Goal: Task Accomplishment & Management: Use online tool/utility

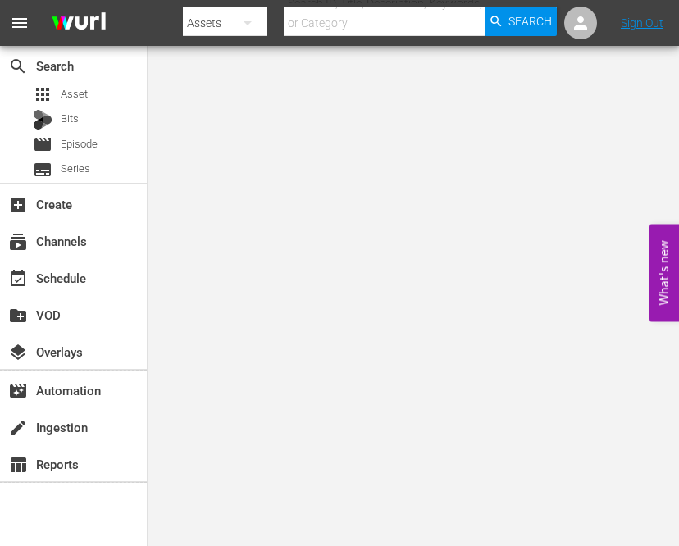
click at [161, 221] on body "menu Search By Assets Search ID, Title, Description, Keywords, or Category Sear…" at bounding box center [339, 273] width 679 height 546
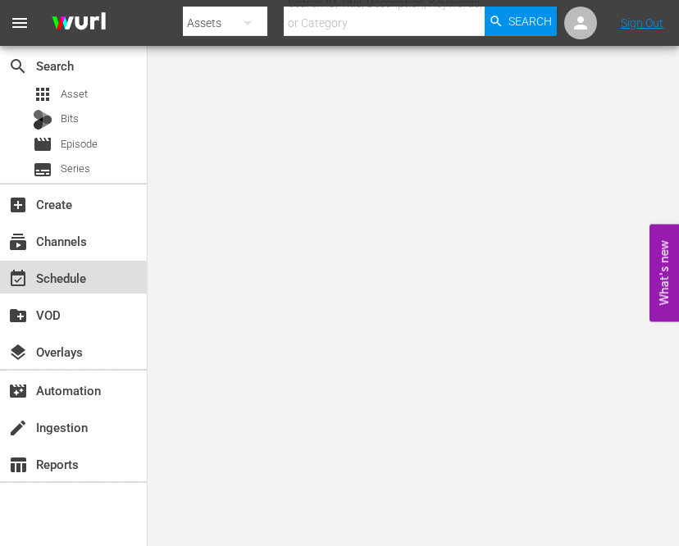
click at [68, 276] on div "event_available Schedule" at bounding box center [46, 275] width 92 height 15
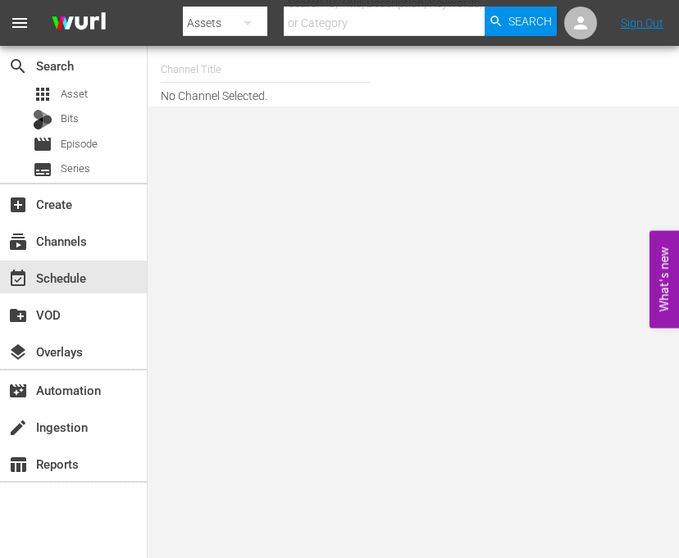
click at [211, 77] on input "text" at bounding box center [266, 69] width 210 height 39
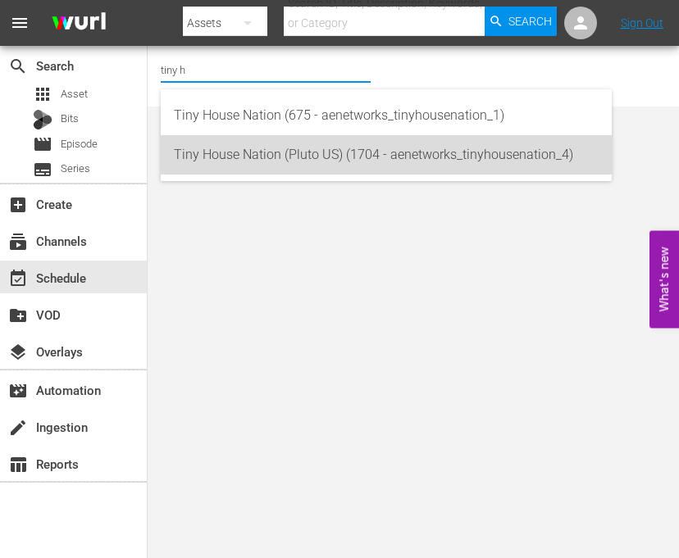
click at [264, 166] on div "Tiny House Nation (Pluto US) (1704 - aenetworks_tinyhousenation_4)" at bounding box center [386, 154] width 425 height 39
type input "Tiny House Nation (Pluto US) (1704 - aenetworks_tinyhousenation_4)"
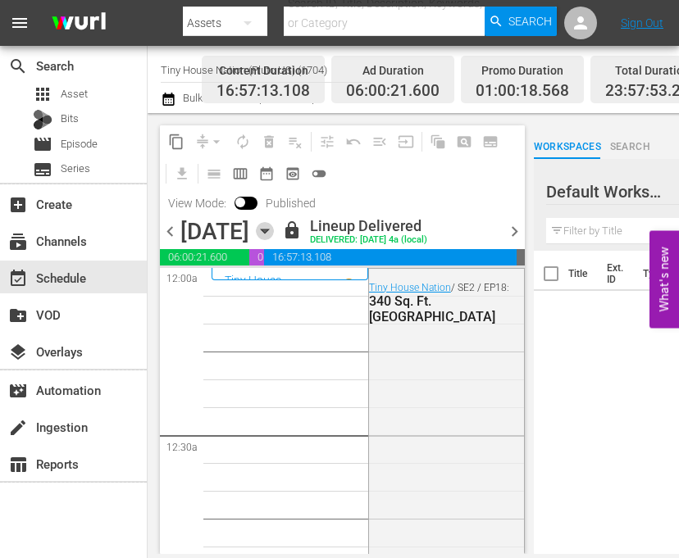
click at [268, 231] on icon "button" at bounding box center [264, 232] width 7 height 4
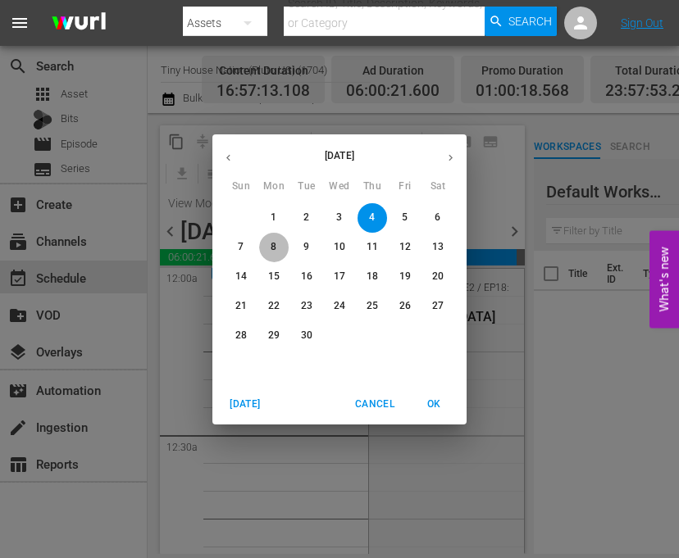
click at [273, 248] on p "8" at bounding box center [274, 247] width 6 height 14
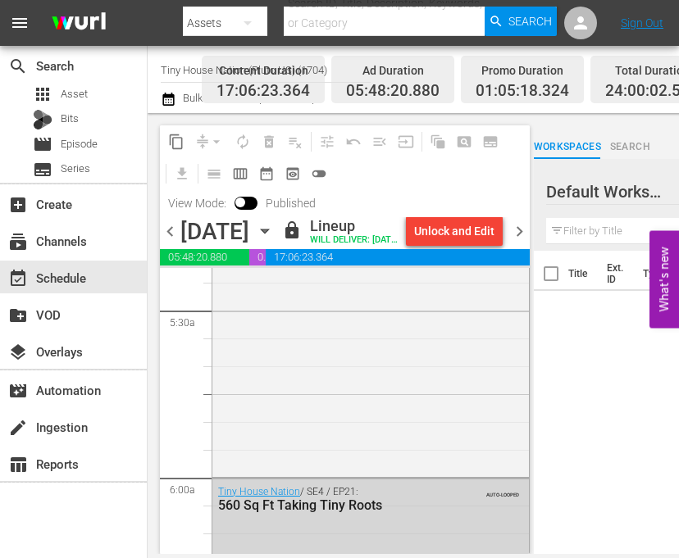
scroll to position [1803, 0]
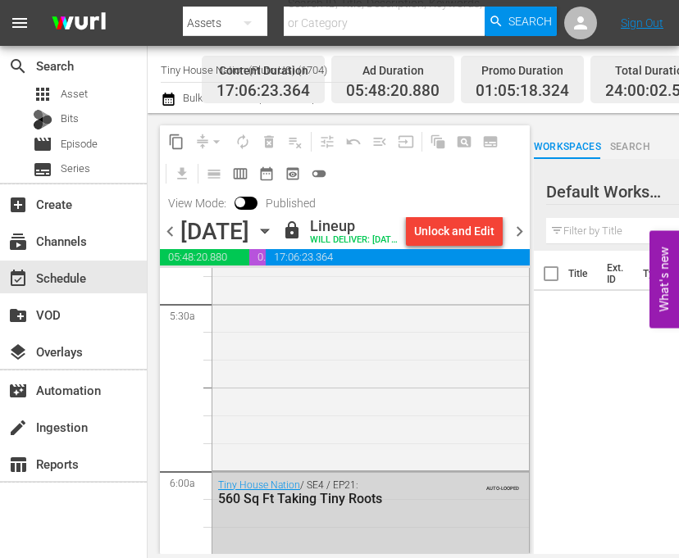
click at [274, 240] on icon "button" at bounding box center [265, 231] width 18 height 18
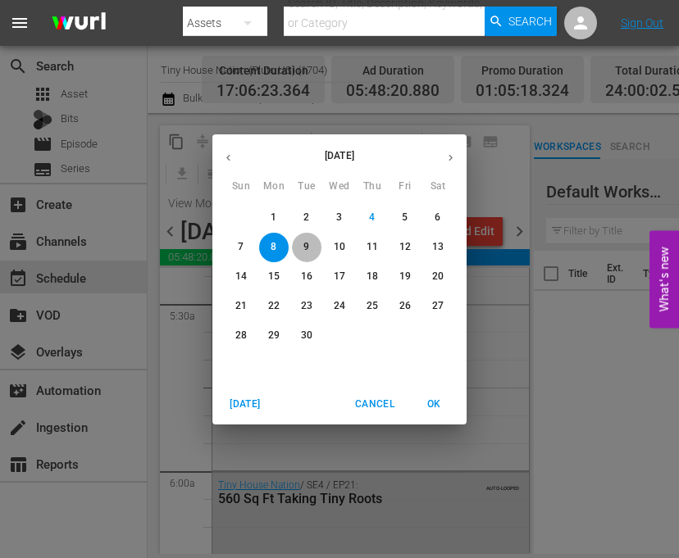
click at [298, 250] on span "9" at bounding box center [307, 247] width 30 height 14
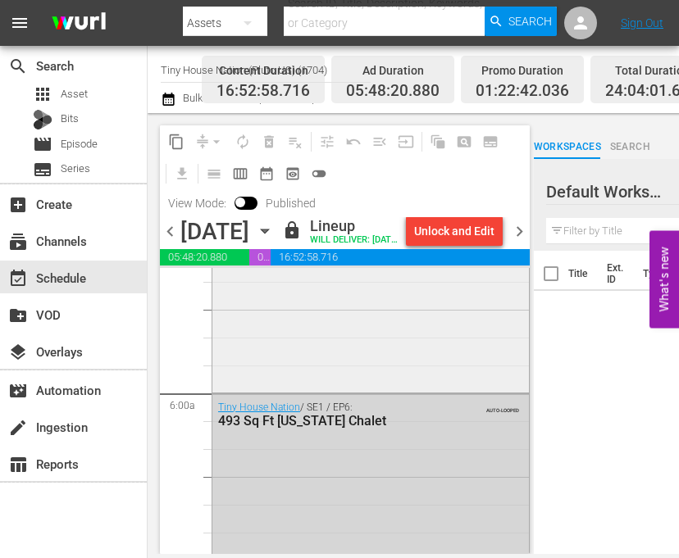
scroll to position [1885, 0]
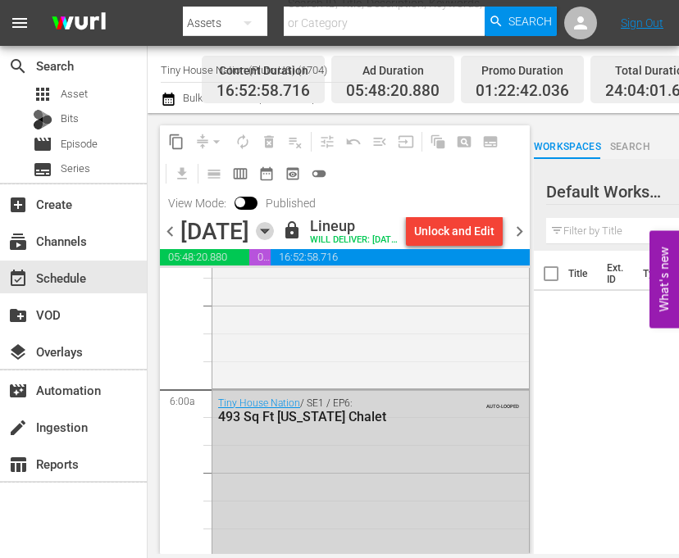
click at [274, 240] on icon "button" at bounding box center [265, 231] width 18 height 18
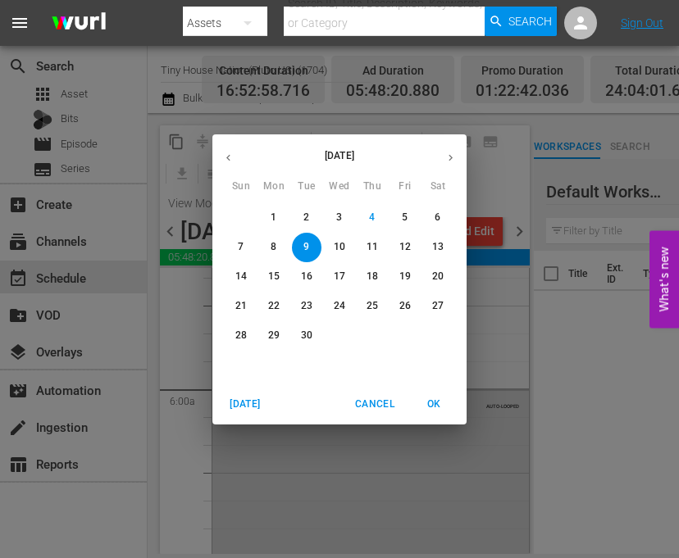
click at [324, 245] on div "10" at bounding box center [339, 248] width 33 height 30
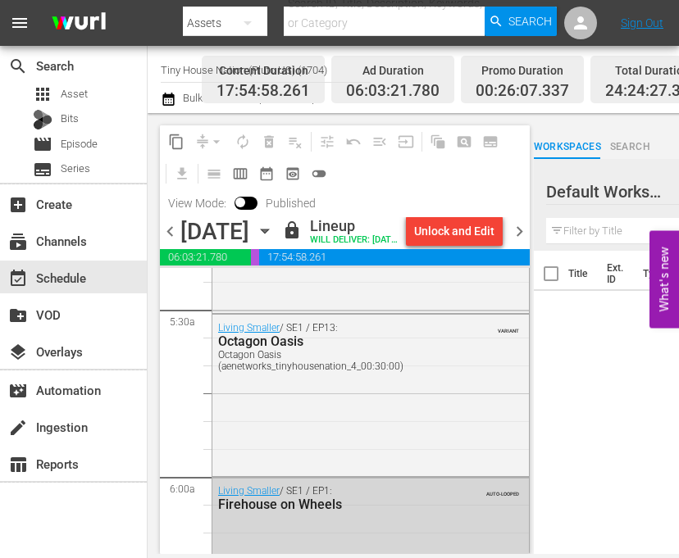
scroll to position [1803, 0]
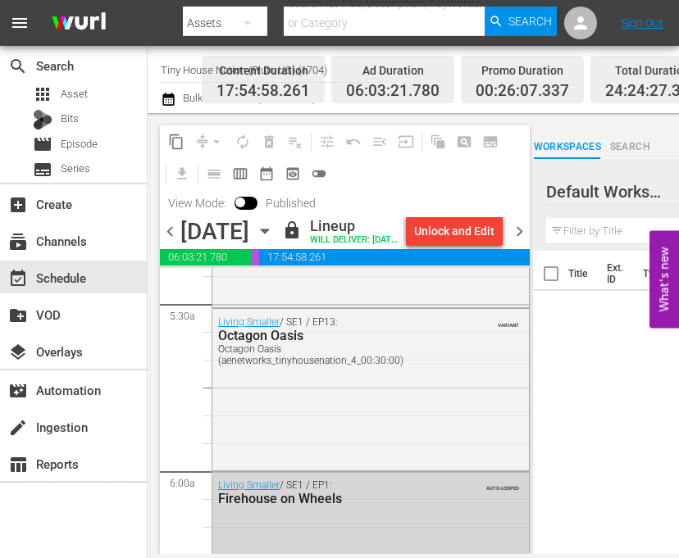
click at [528, 240] on span "chevron_right" at bounding box center [519, 231] width 20 height 20
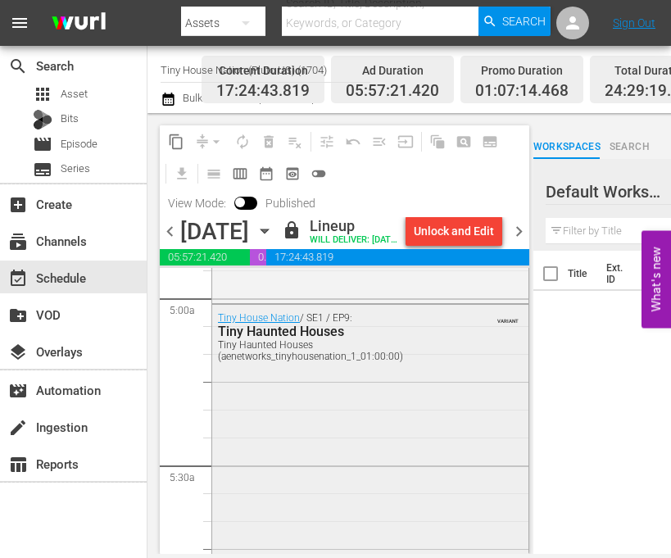
scroll to position [1640, 0]
click at [274, 240] on icon "button" at bounding box center [265, 231] width 18 height 18
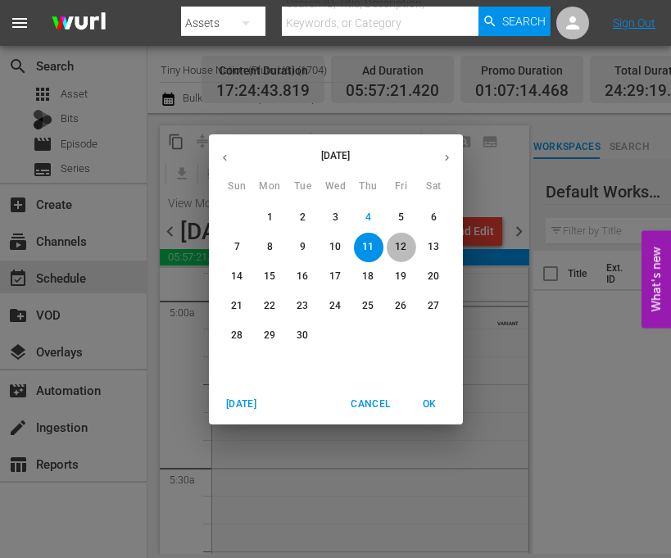
click at [409, 238] on button "12" at bounding box center [402, 248] width 30 height 30
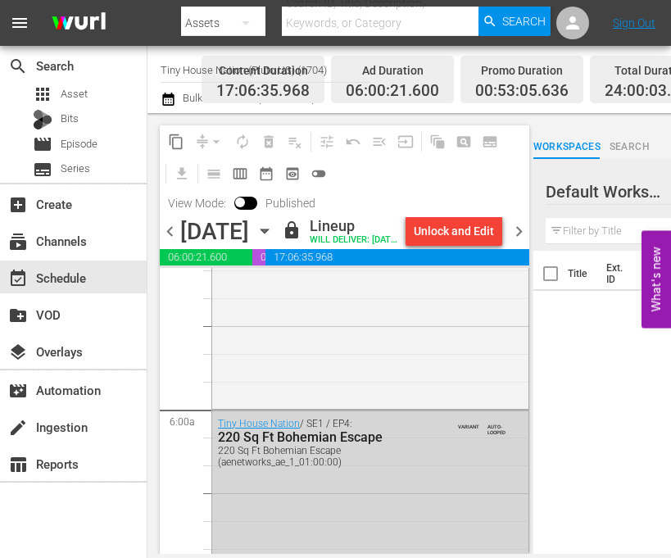
scroll to position [1885, 0]
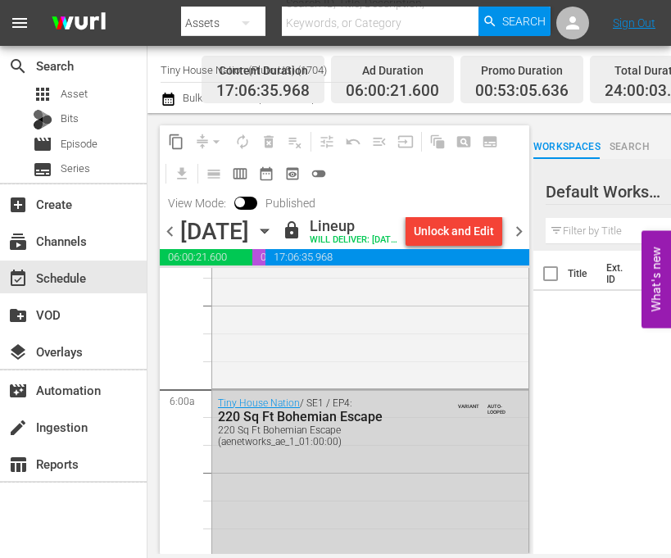
click at [274, 240] on icon "button" at bounding box center [265, 231] width 18 height 18
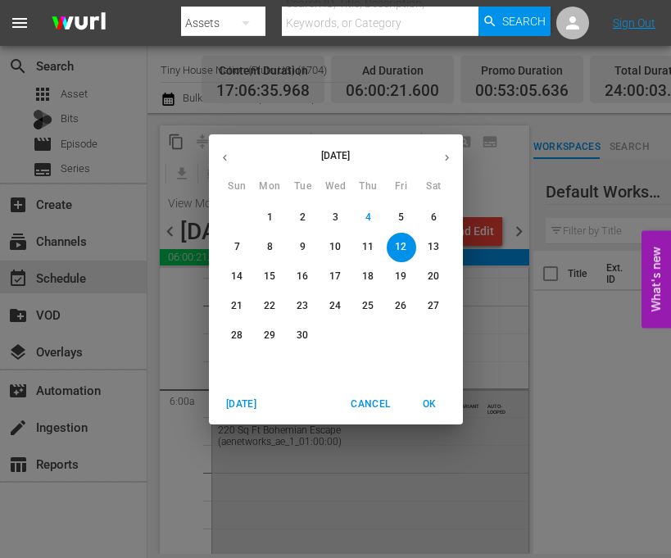
click at [428, 249] on p "13" at bounding box center [433, 247] width 11 height 14
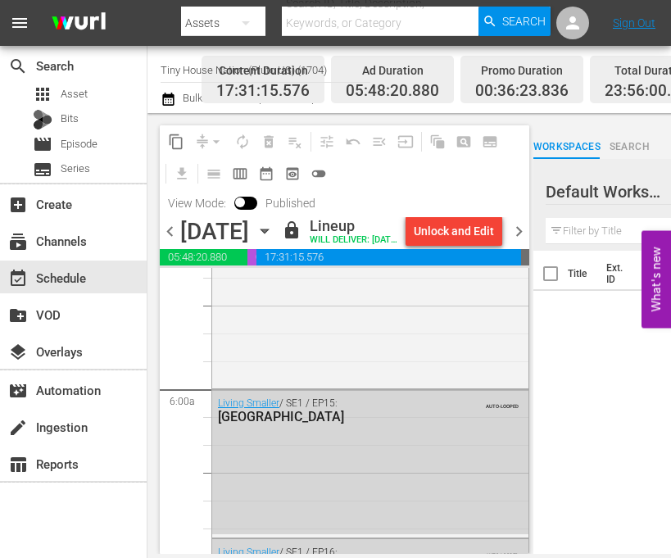
scroll to position [1803, 0]
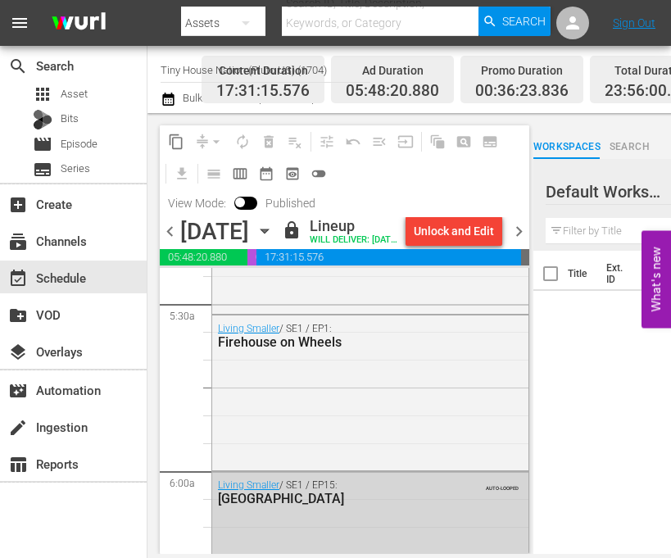
click at [278, 243] on div "[DATE] [DATE]" at bounding box center [229, 231] width 98 height 27
click at [274, 240] on icon "button" at bounding box center [265, 231] width 18 height 18
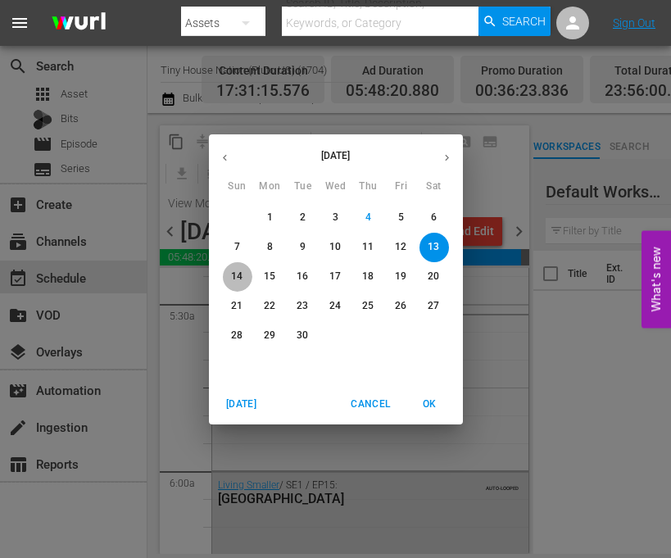
click at [233, 277] on p "14" at bounding box center [236, 277] width 11 height 14
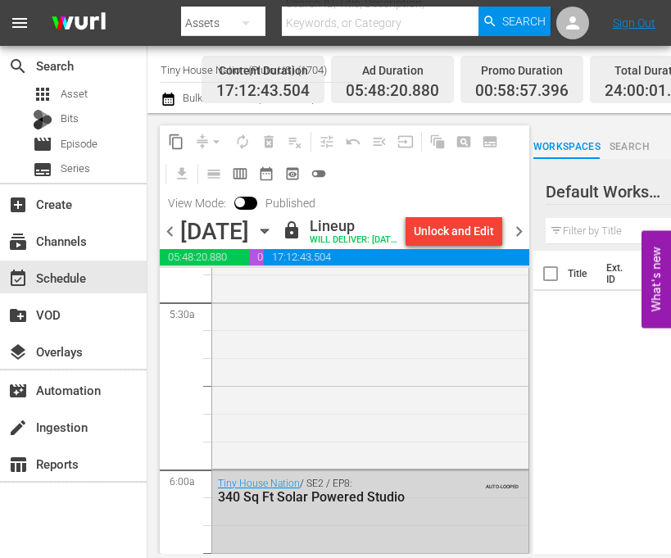
scroll to position [1885, 0]
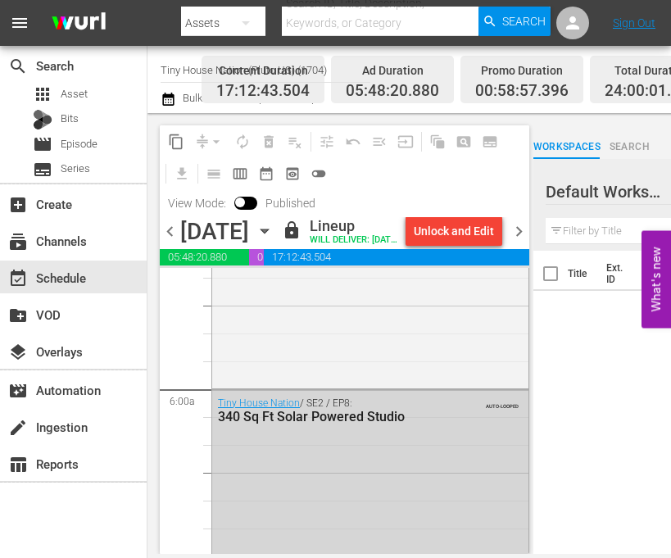
click at [268, 234] on icon "button" at bounding box center [264, 232] width 7 height 4
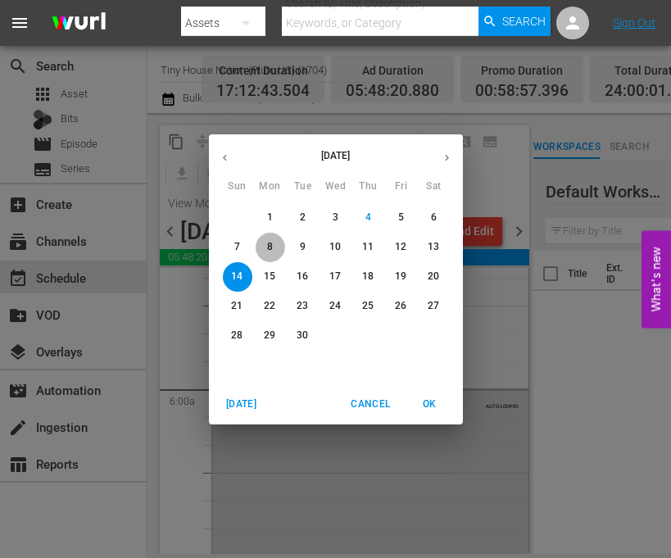
click at [272, 247] on p "8" at bounding box center [270, 247] width 6 height 14
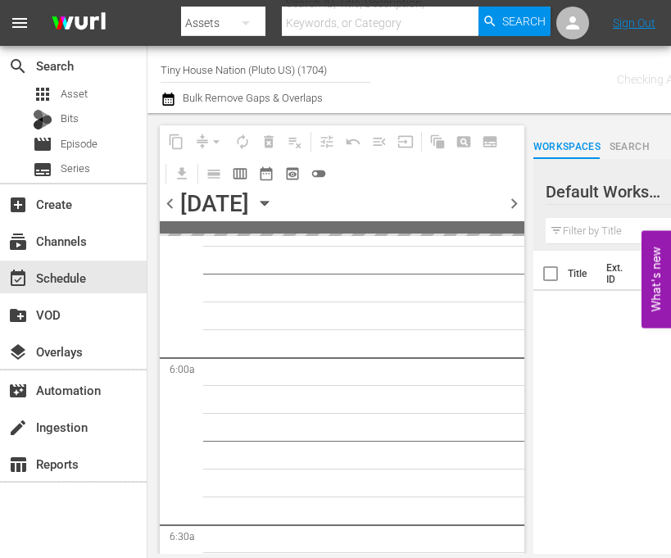
scroll to position [2053, 0]
click at [187, 60] on input "Tiny House Nation (Pluto US) (1704)" at bounding box center [266, 69] width 210 height 39
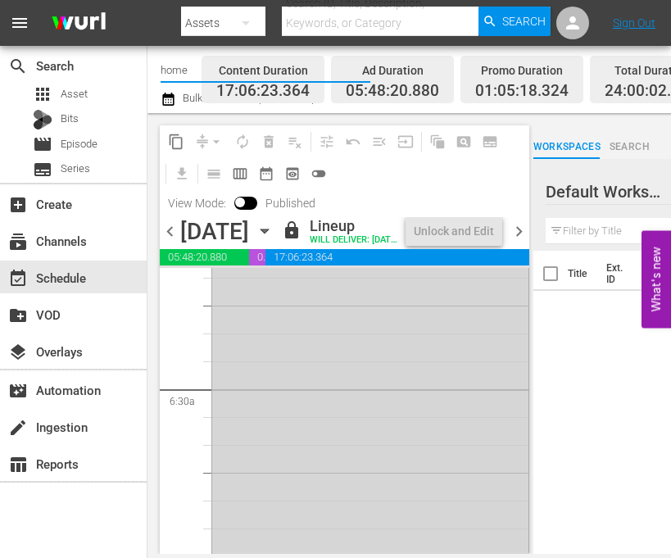
scroll to position [1885, 0]
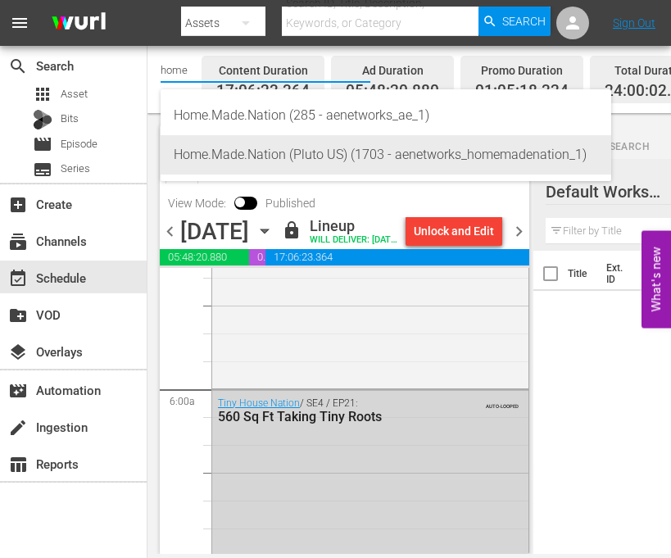
click at [238, 146] on div "Home.Made.Nation (Pluto US) (1703 - aenetworks_homemadenation_1)" at bounding box center [386, 154] width 425 height 39
type input "Home.Made.Nation (Pluto US) (1703 - aenetworks_homemadenation_1)"
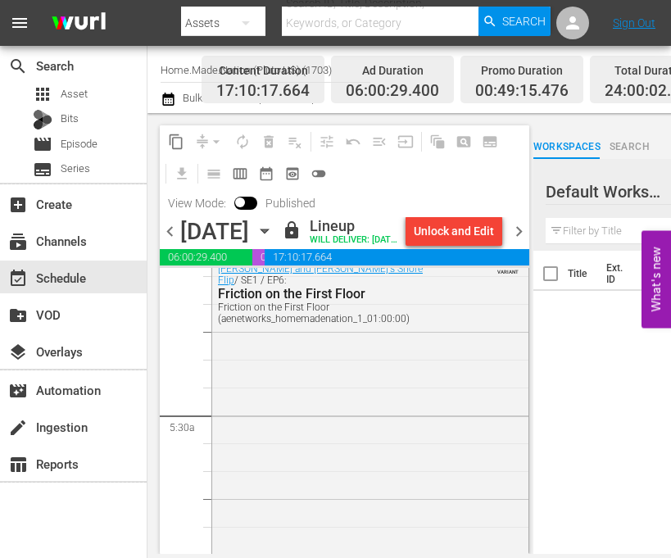
scroll to position [1640, 0]
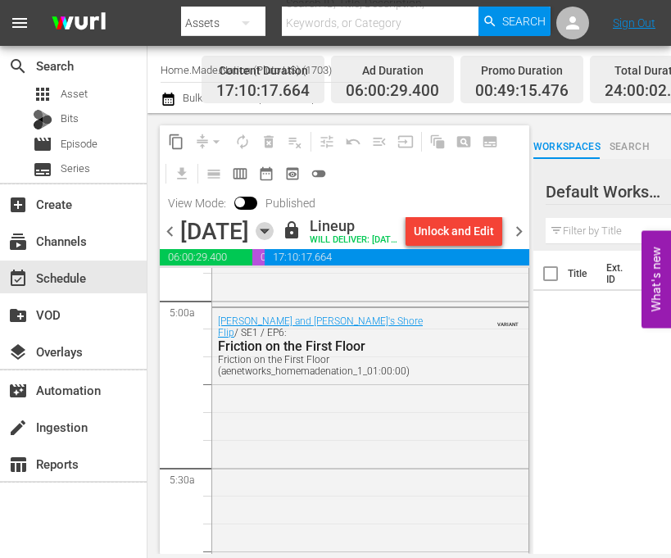
click at [268, 234] on icon "button" at bounding box center [264, 232] width 7 height 4
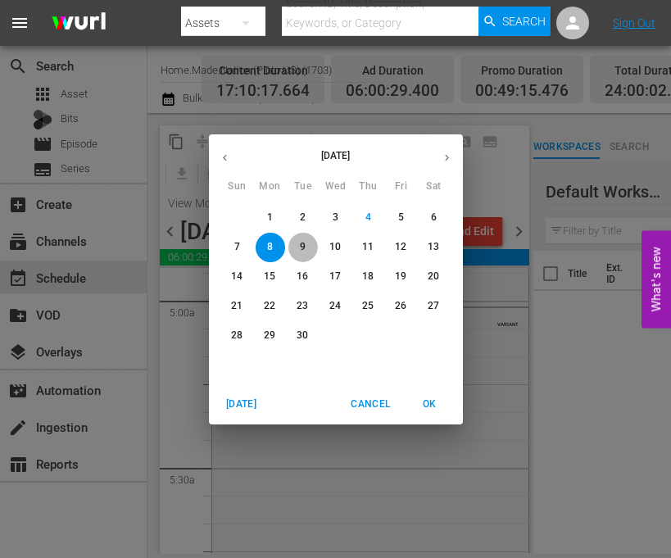
click at [302, 246] on p "9" at bounding box center [303, 247] width 6 height 14
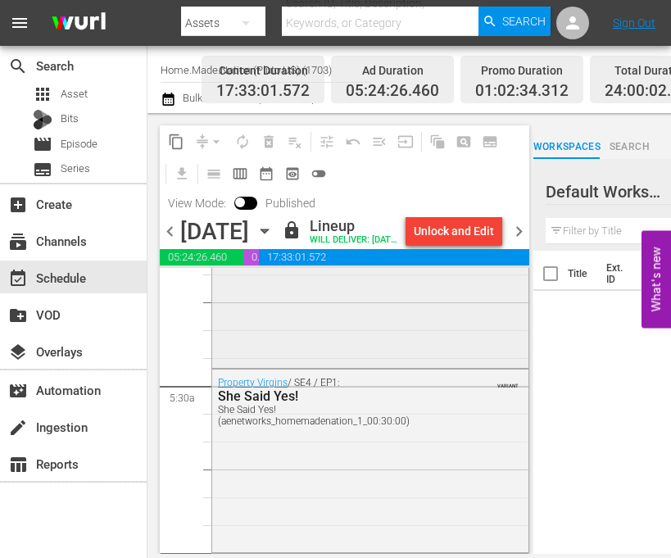
scroll to position [1803, 0]
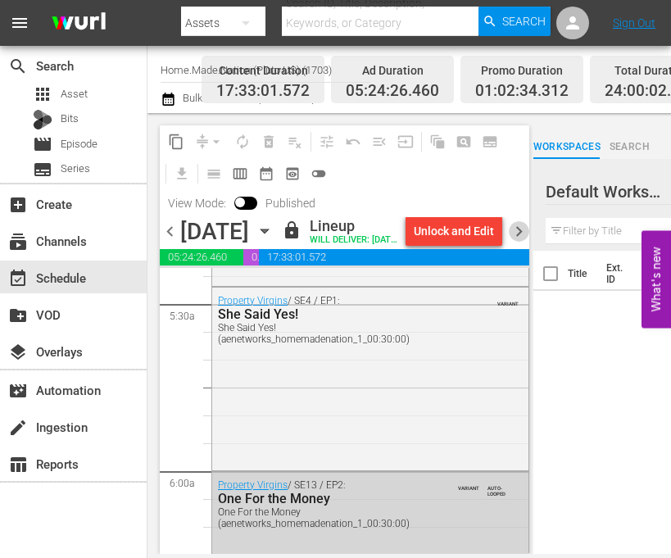
click at [523, 242] on span "chevron_right" at bounding box center [519, 231] width 20 height 20
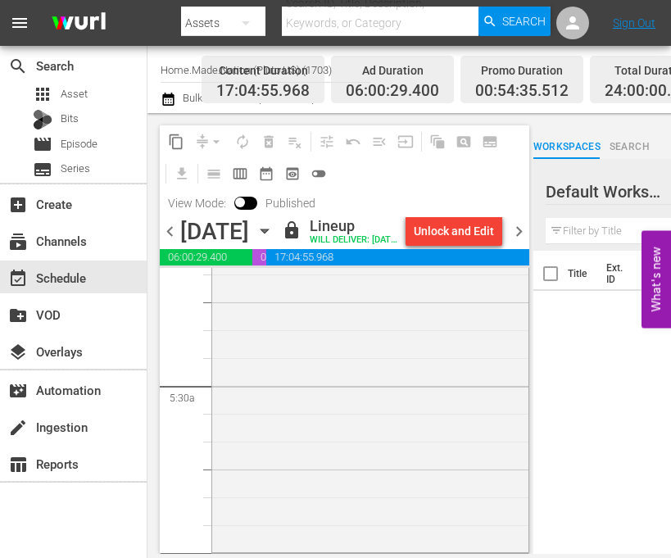
scroll to position [1967, 0]
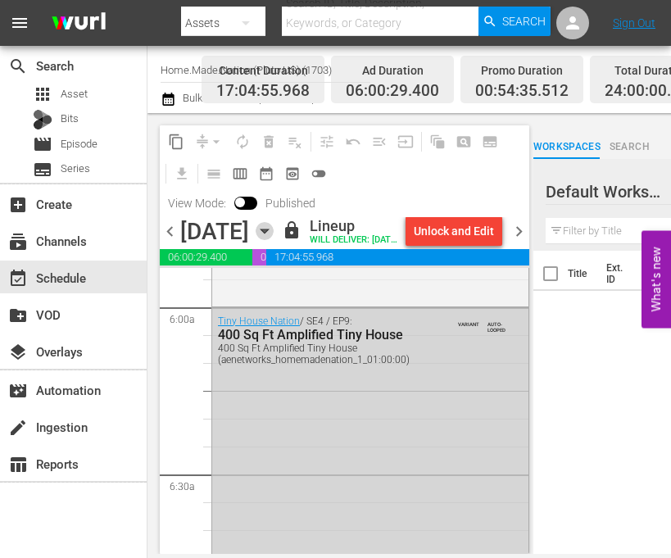
click at [274, 240] on icon "button" at bounding box center [265, 231] width 18 height 18
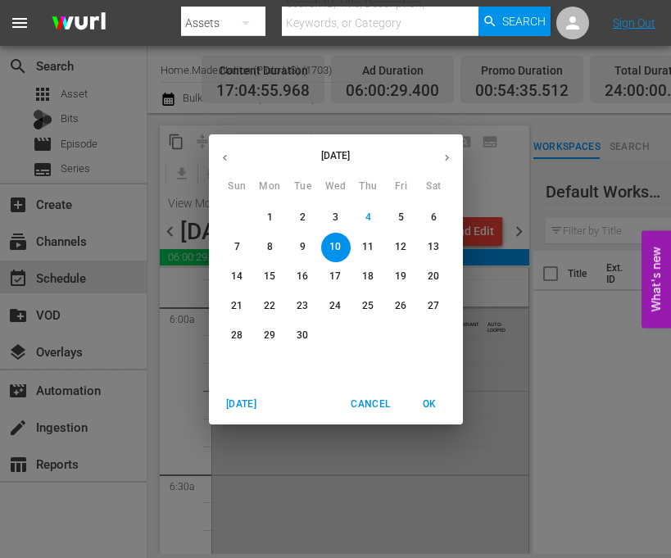
click at [370, 251] on p "11" at bounding box center [367, 247] width 11 height 14
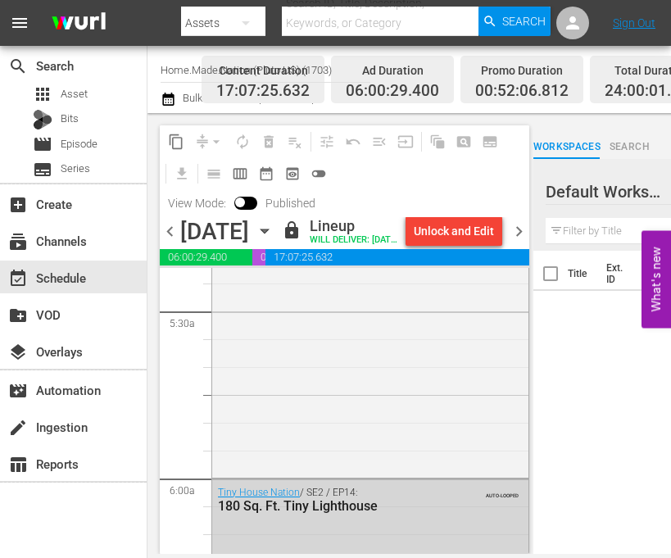
scroll to position [1803, 0]
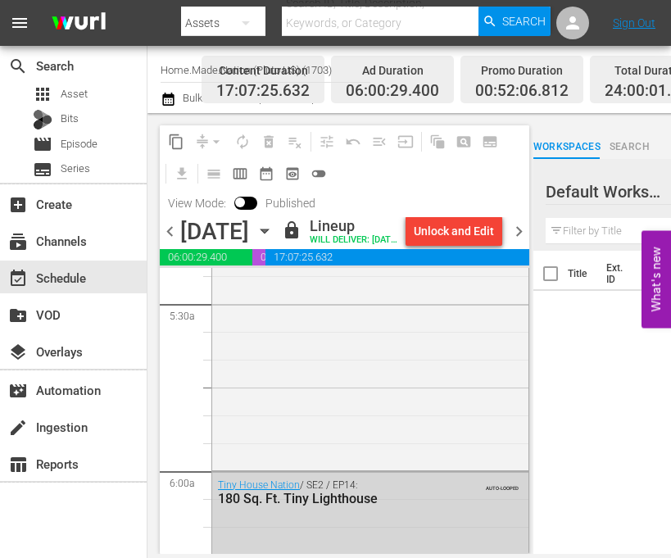
click at [268, 234] on icon "button" at bounding box center [264, 232] width 7 height 4
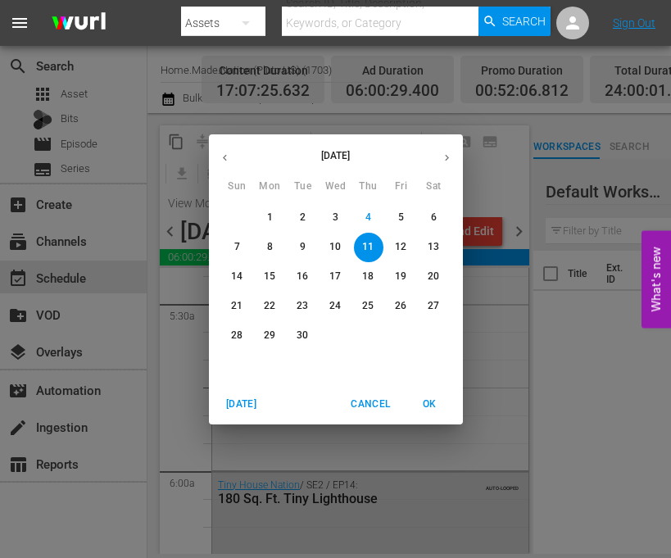
click at [401, 248] on p "12" at bounding box center [400, 247] width 11 height 14
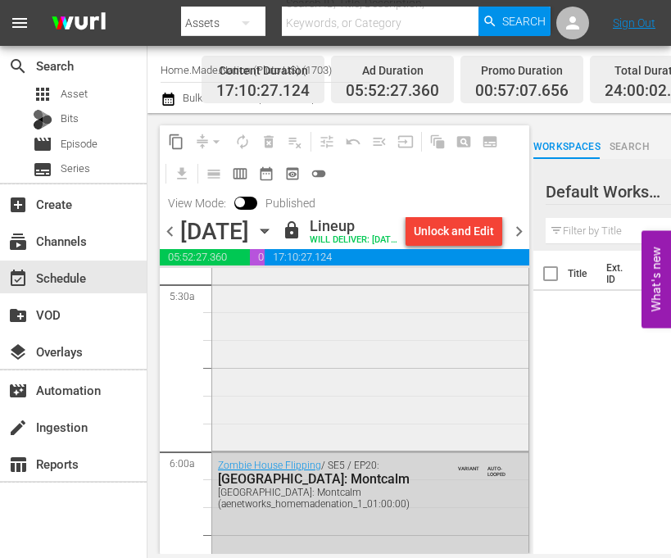
scroll to position [1803, 0]
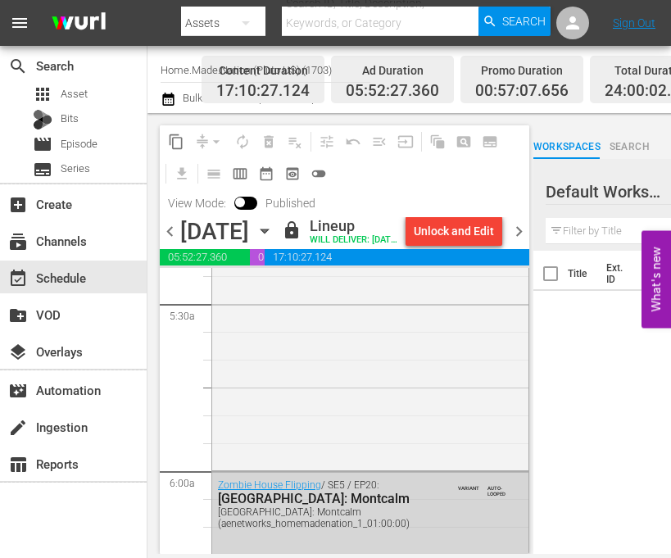
click at [274, 240] on icon "button" at bounding box center [265, 231] width 18 height 18
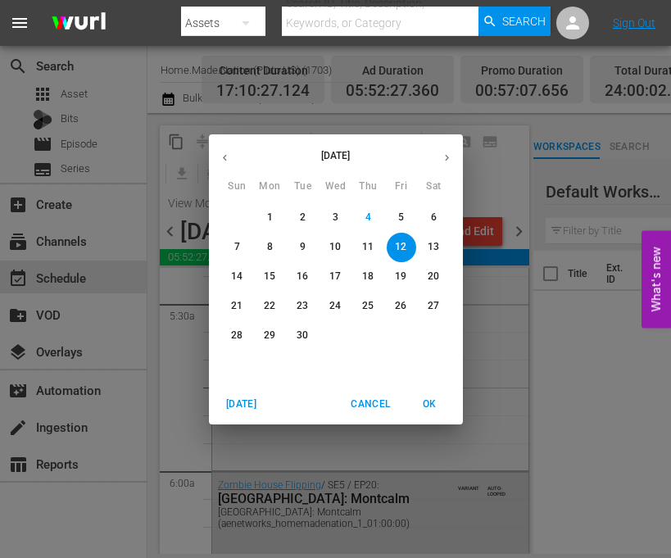
click at [429, 243] on p "13" at bounding box center [433, 247] width 11 height 14
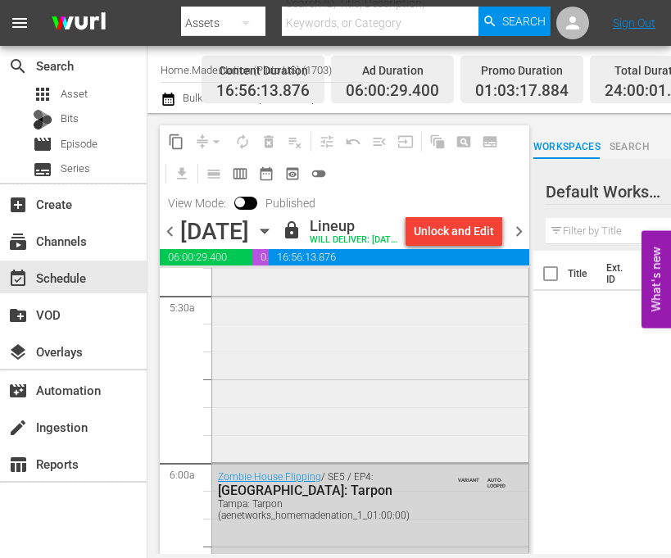
scroll to position [1885, 0]
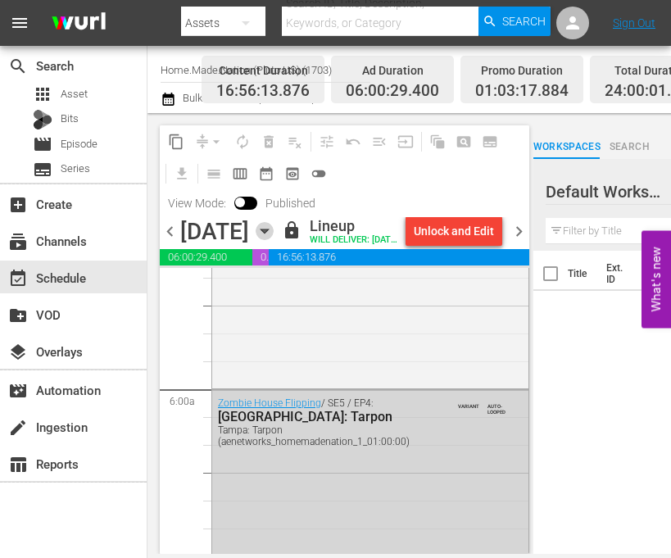
click at [274, 240] on icon "button" at bounding box center [265, 231] width 18 height 18
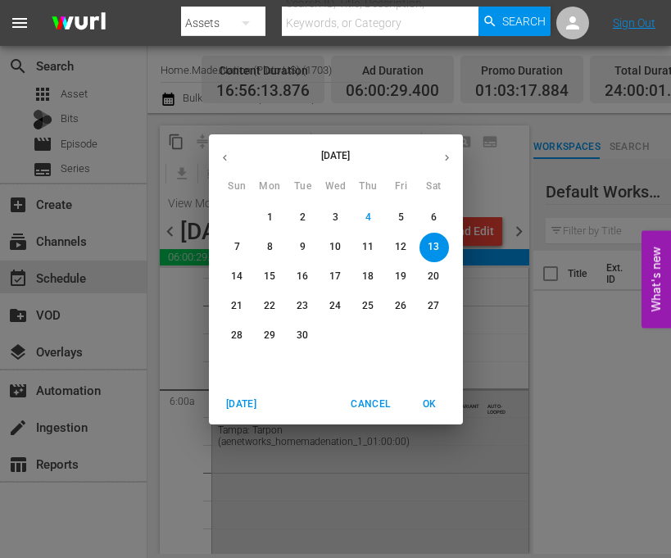
click at [229, 270] on span "14" at bounding box center [238, 277] width 30 height 14
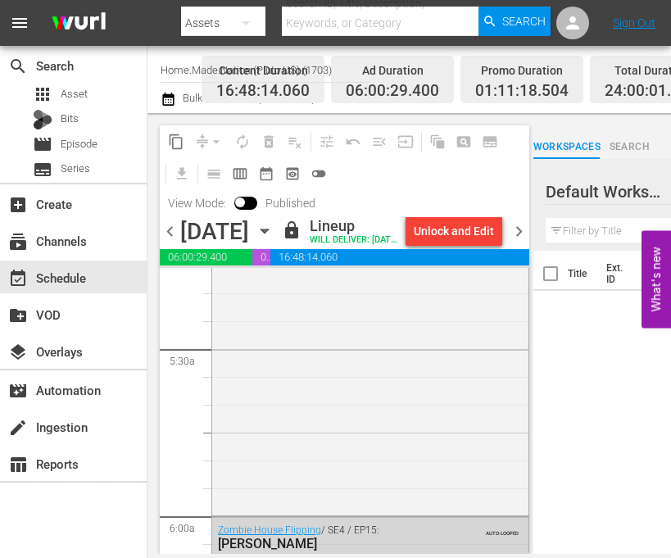
scroll to position [1803, 0]
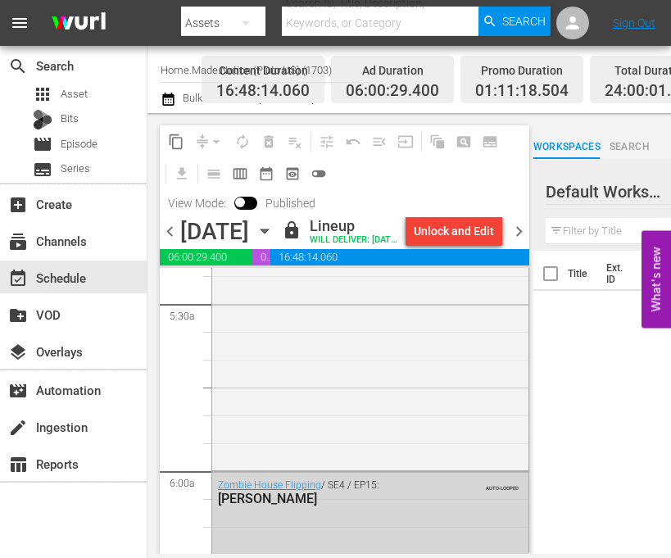
click at [274, 240] on icon "button" at bounding box center [265, 231] width 18 height 18
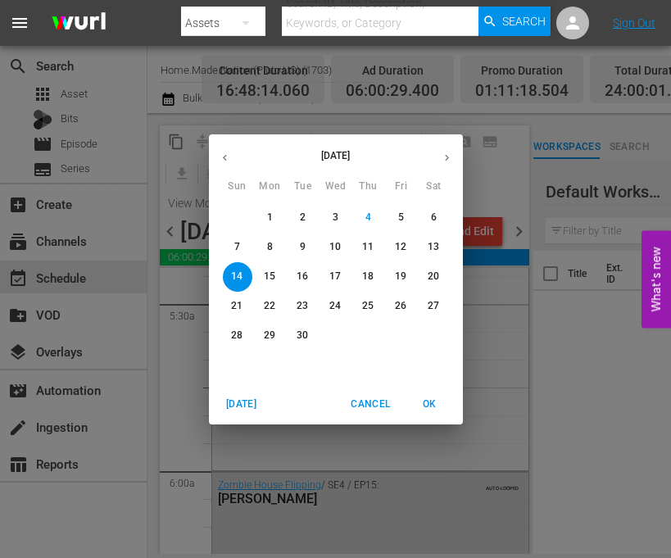
click at [271, 241] on p "8" at bounding box center [270, 247] width 6 height 14
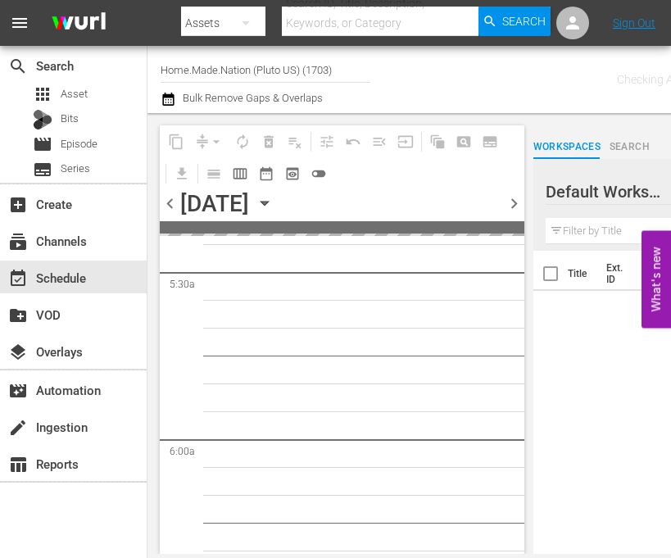
scroll to position [1943, 0]
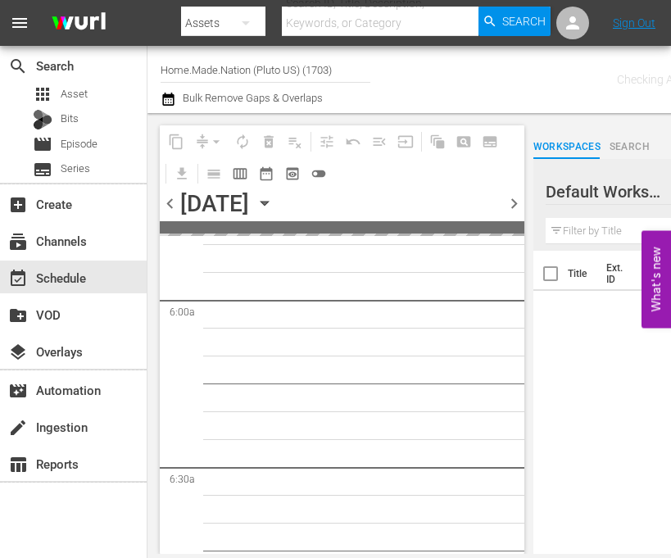
click at [196, 70] on input "Home.Made.Nation (Pluto US) (1703)" at bounding box center [266, 69] width 210 height 39
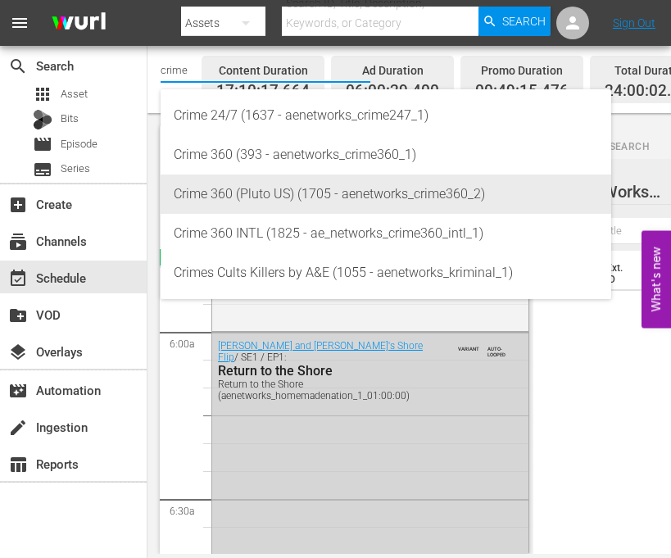
scroll to position [1859, 0]
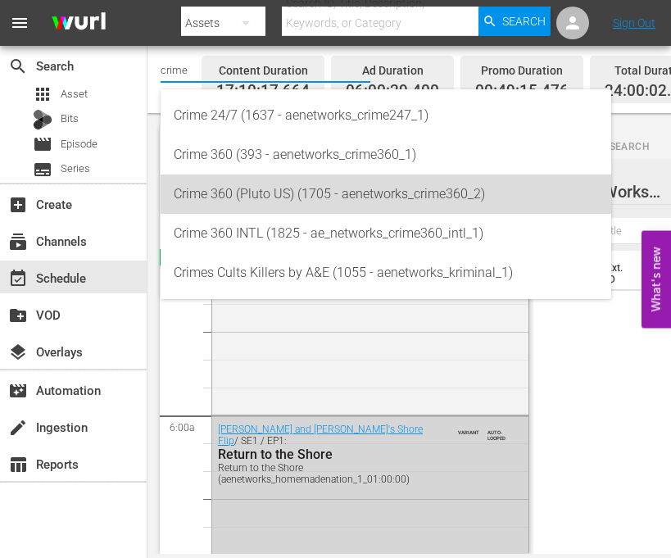
click at [241, 189] on div "Crime 360 (Pluto US) (1705 - aenetworks_crime360_2)" at bounding box center [386, 194] width 425 height 39
type input "Crime 360 (Pluto US) (1705 - aenetworks_crime360_2)"
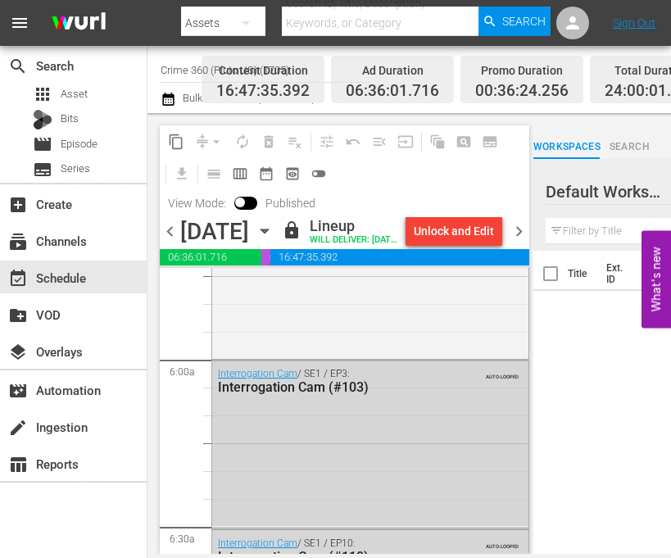
scroll to position [1967, 0]
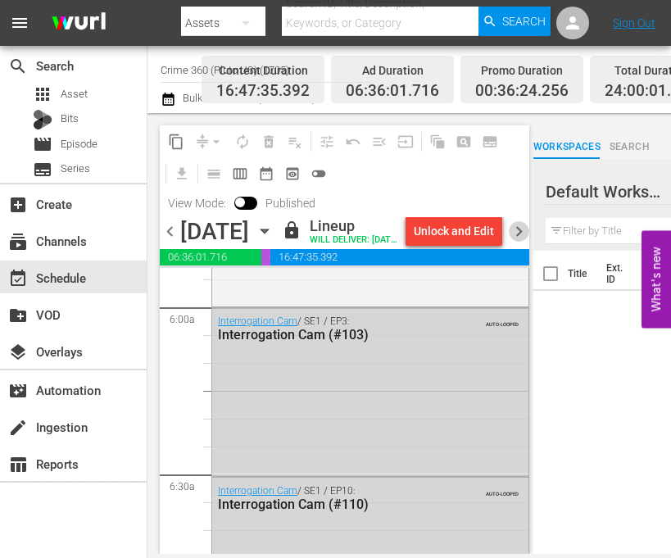
click at [521, 242] on span "chevron_right" at bounding box center [519, 231] width 20 height 20
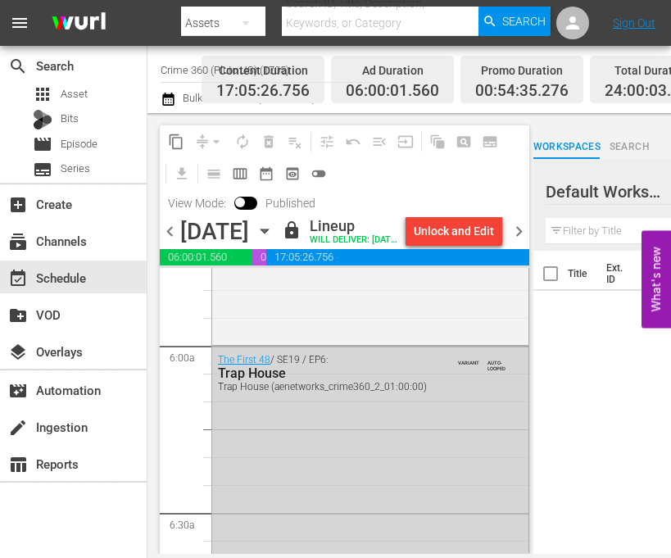
scroll to position [1967, 0]
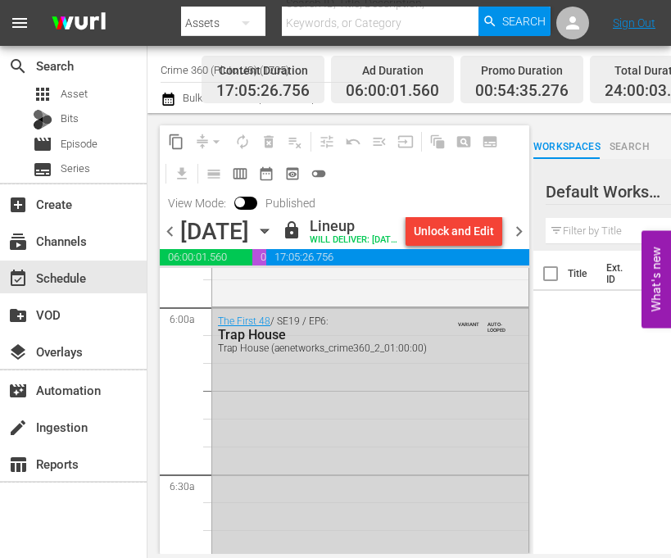
click at [274, 240] on icon "button" at bounding box center [265, 231] width 18 height 18
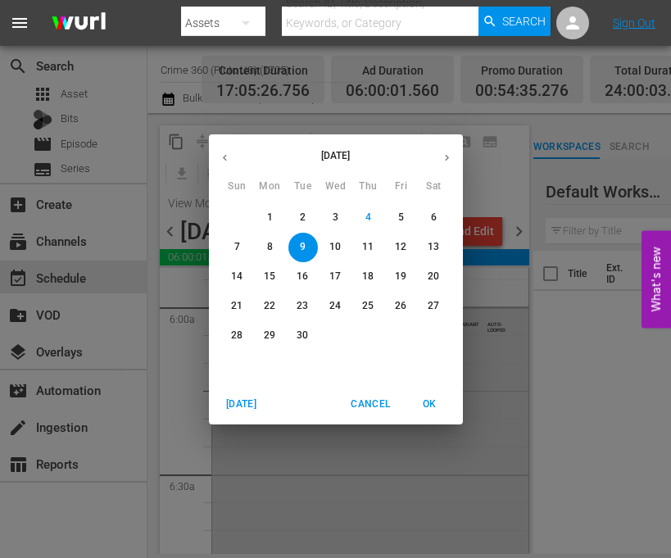
click at [336, 240] on p "10" at bounding box center [335, 247] width 11 height 14
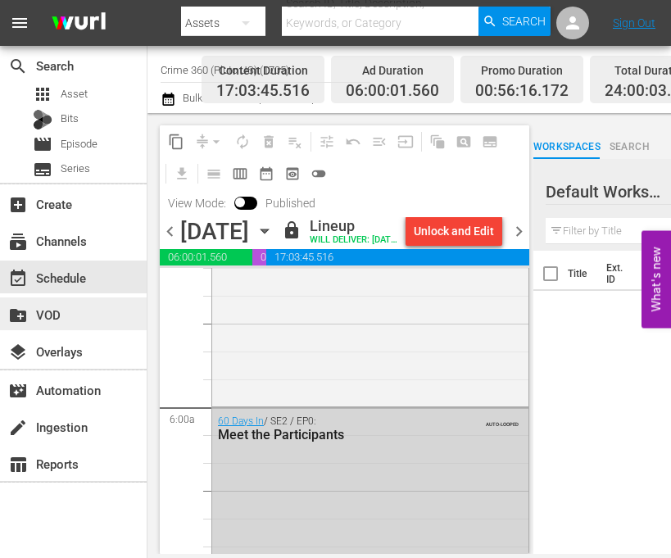
scroll to position [1885, 0]
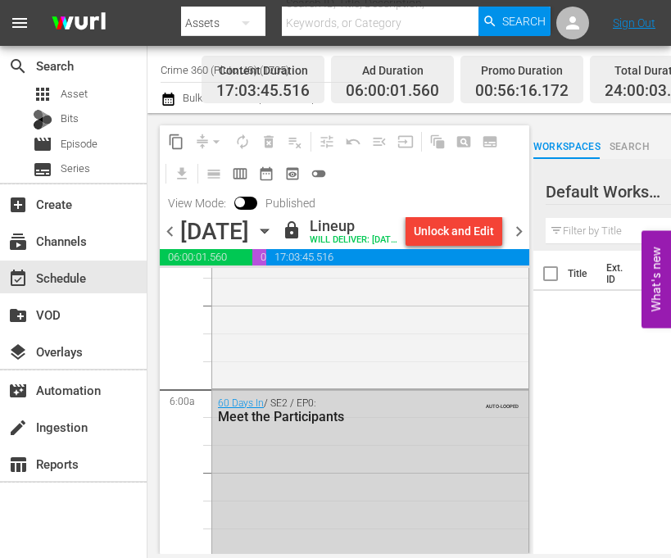
click at [274, 240] on icon "button" at bounding box center [265, 231] width 18 height 18
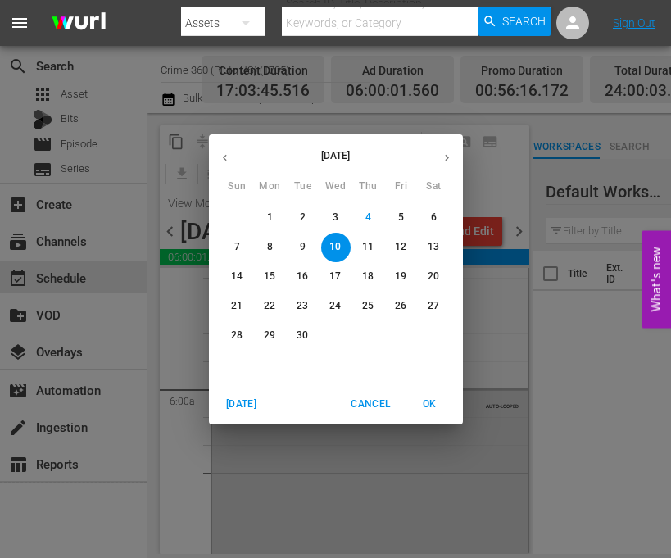
click at [364, 248] on p "11" at bounding box center [367, 247] width 11 height 14
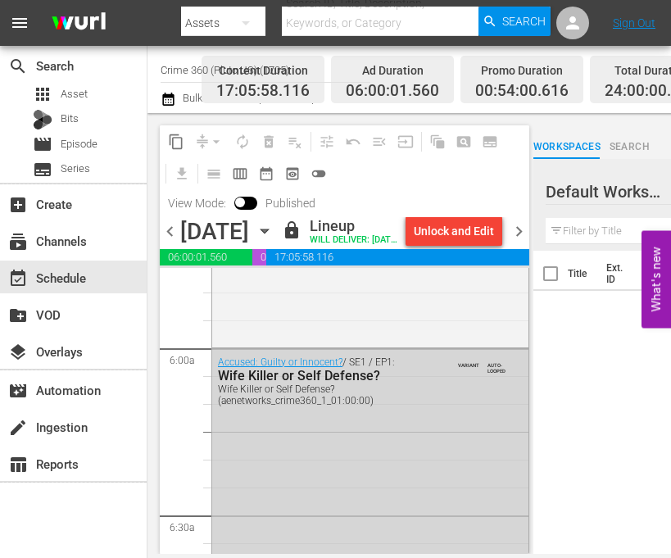
scroll to position [1967, 0]
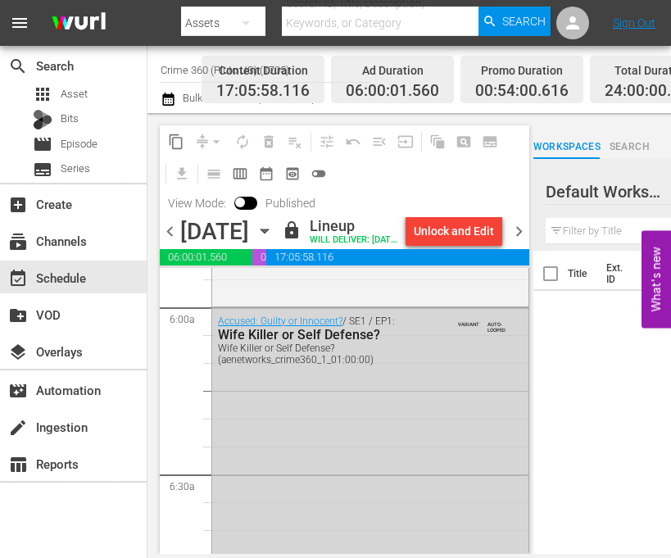
click at [274, 240] on icon "button" at bounding box center [265, 231] width 18 height 18
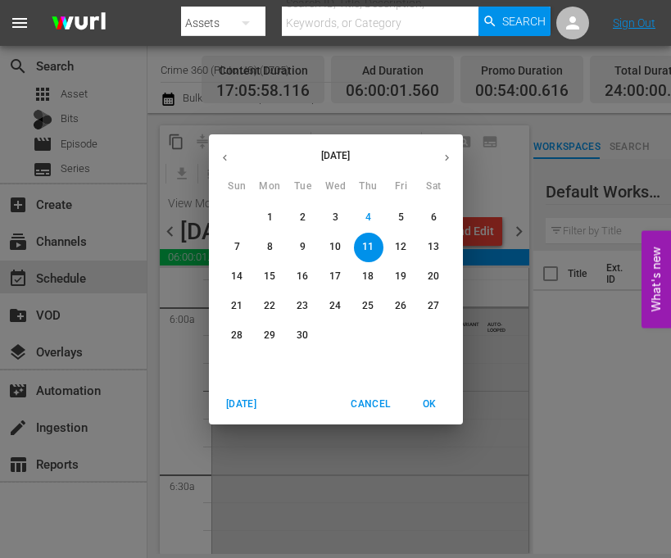
click at [400, 247] on p "12" at bounding box center [400, 247] width 11 height 14
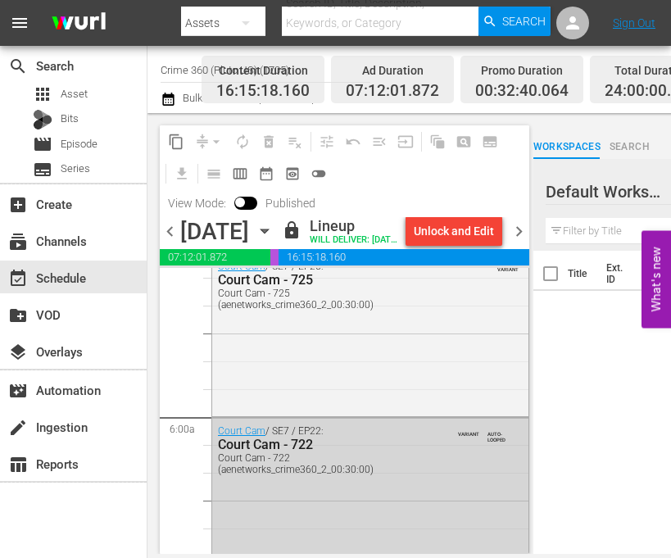
scroll to position [1885, 0]
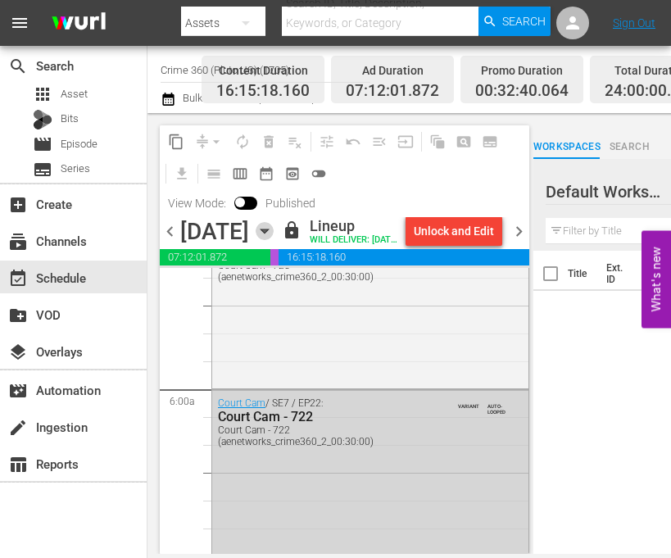
click at [274, 239] on icon "button" at bounding box center [265, 231] width 18 height 18
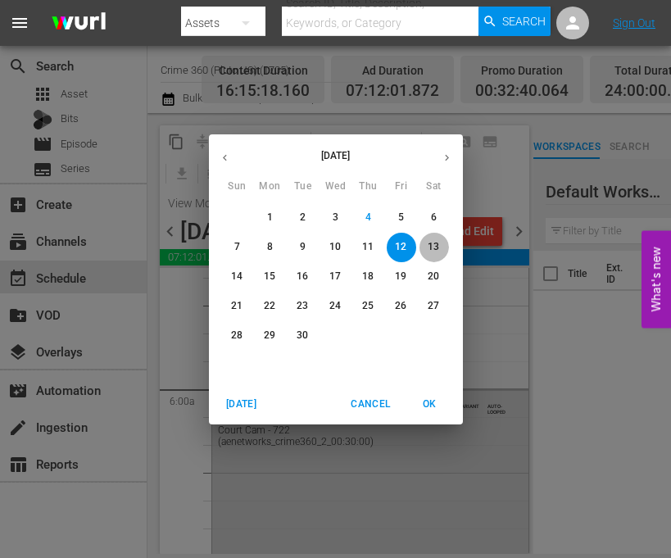
click at [434, 247] on p "13" at bounding box center [433, 247] width 11 height 14
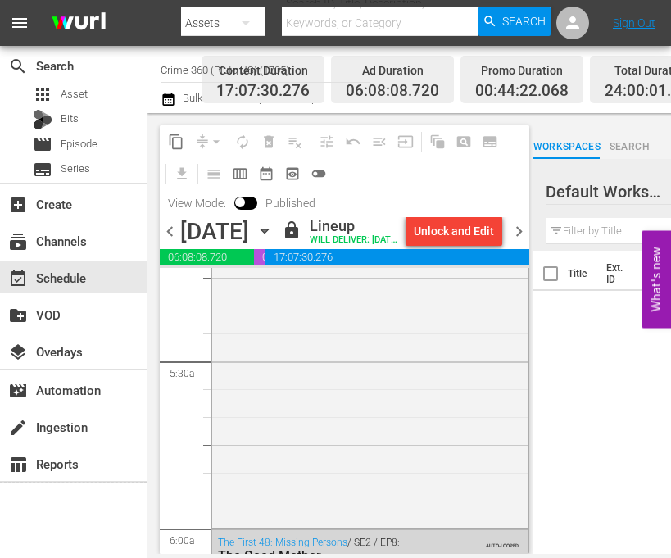
scroll to position [1803, 0]
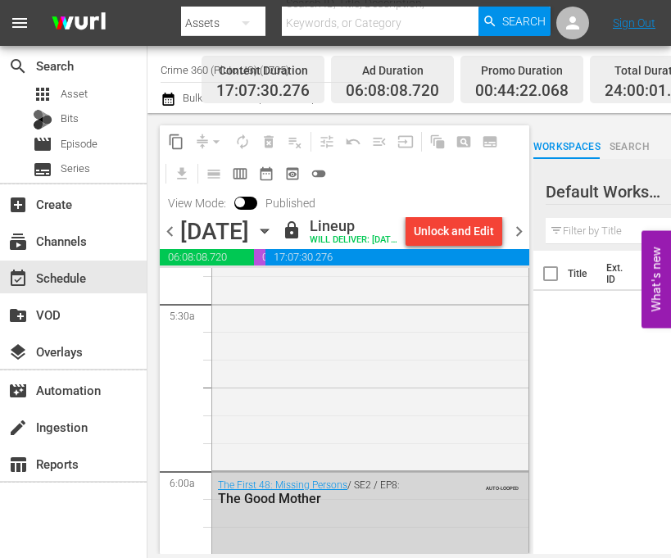
click at [274, 240] on icon "button" at bounding box center [265, 231] width 18 height 18
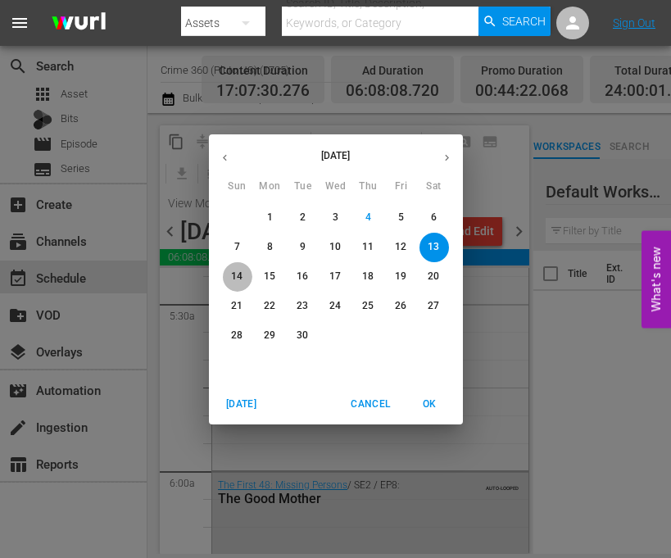
click at [237, 279] on p "14" at bounding box center [236, 277] width 11 height 14
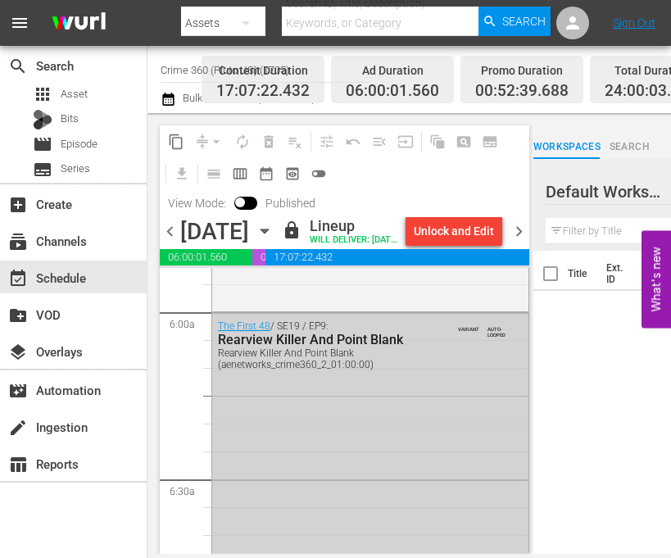
scroll to position [1967, 0]
